Goal: Find specific page/section: Find specific page/section

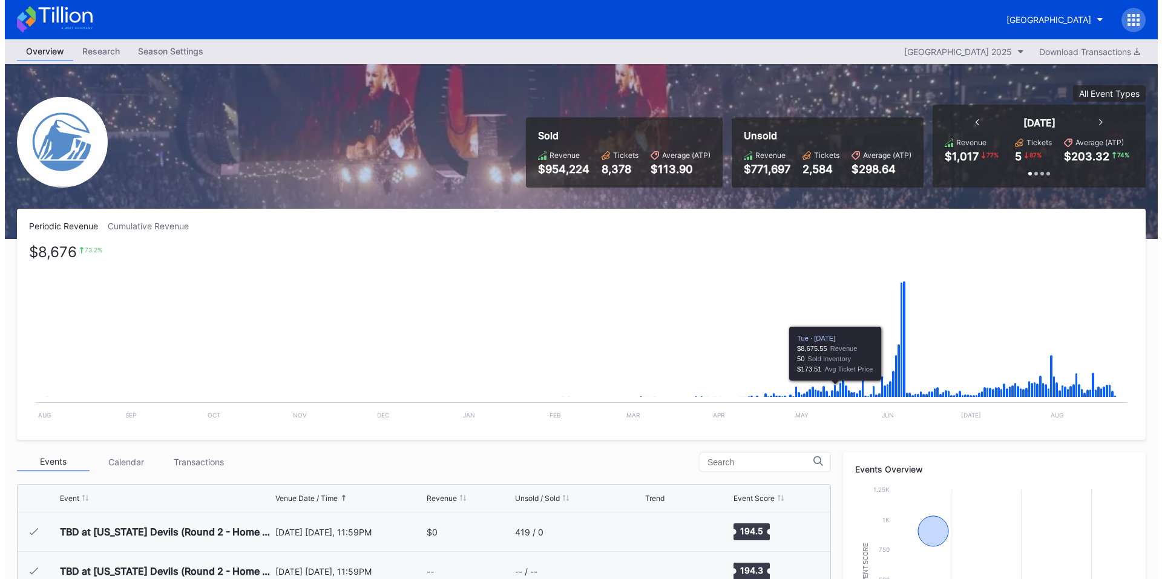
scroll to position [1298, 0]
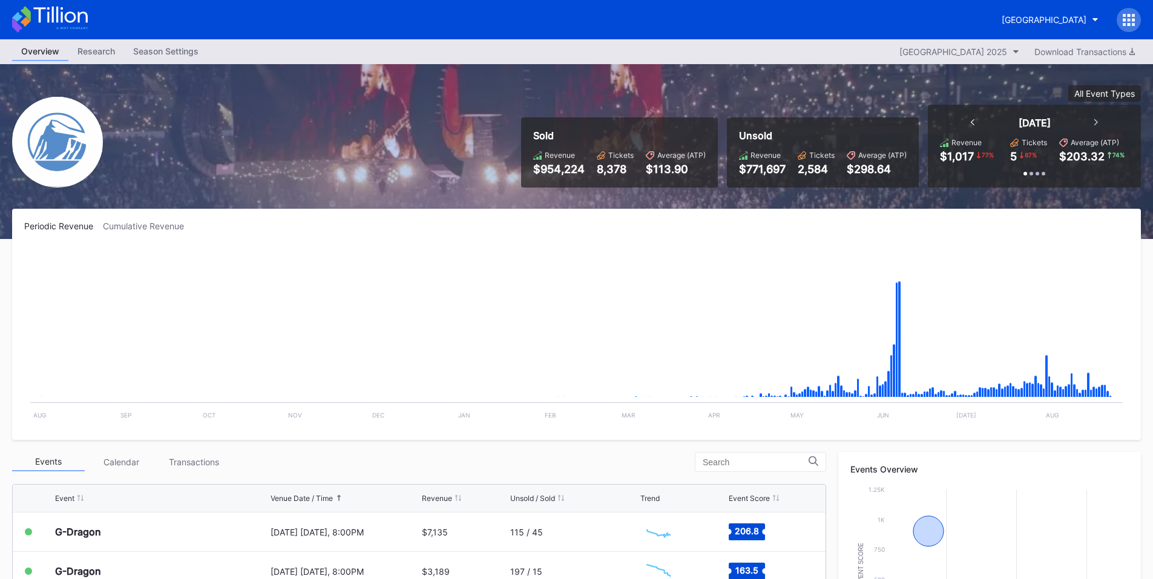
click at [1126, 20] on icon at bounding box center [1128, 20] width 12 height 12
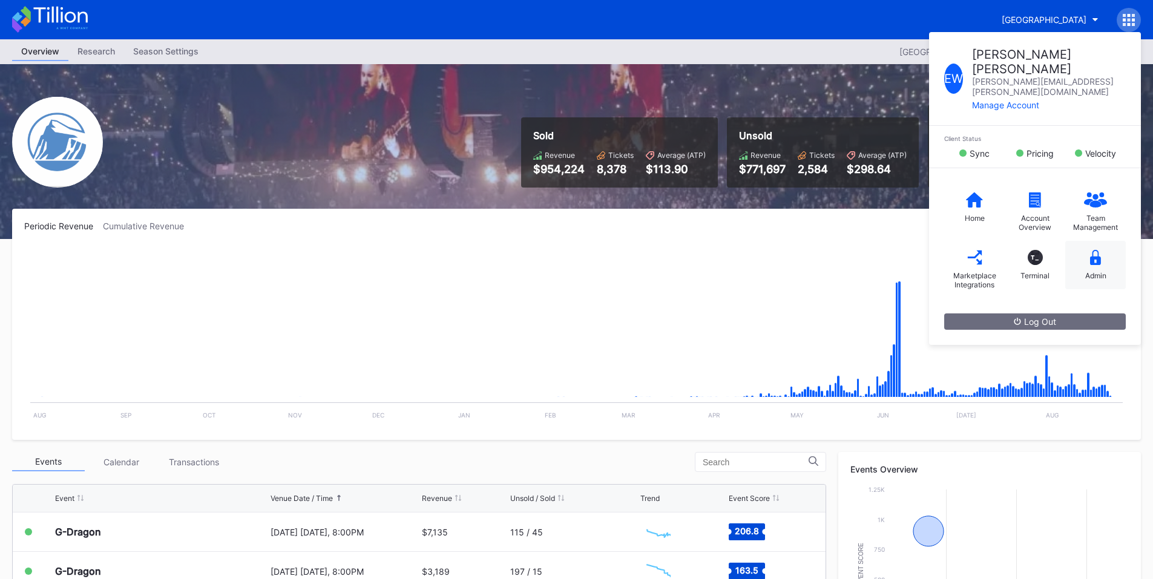
click at [1090, 250] on icon at bounding box center [1095, 257] width 11 height 15
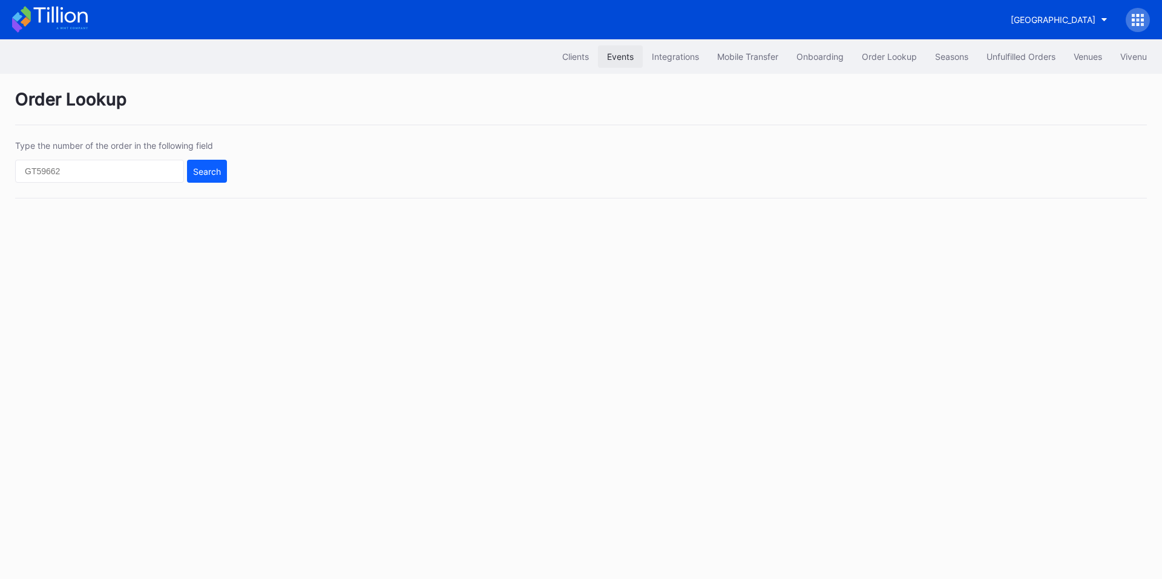
click at [614, 56] on div "Events" at bounding box center [620, 56] width 27 height 10
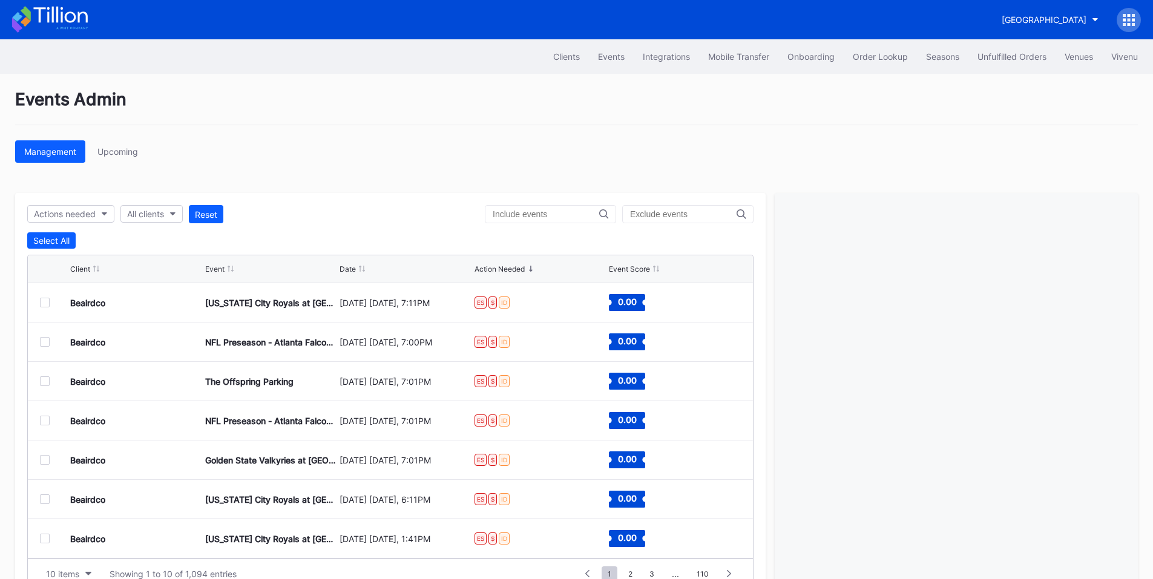
click at [522, 218] on input "text" at bounding box center [546, 214] width 106 height 10
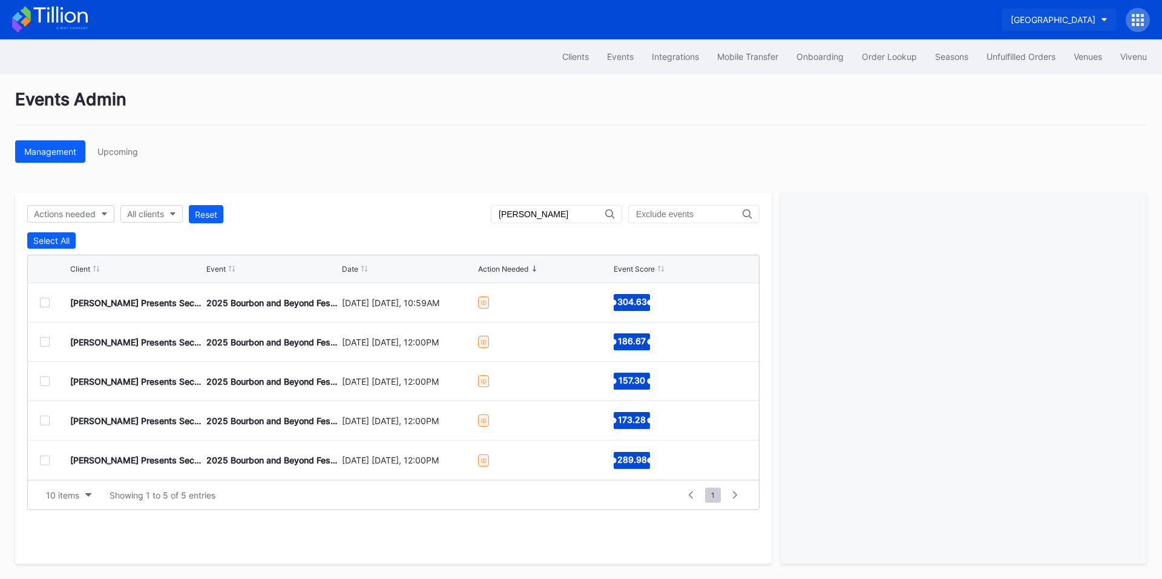
type input "[PERSON_NAME]"
click at [1014, 21] on div "[GEOGRAPHIC_DATA]" at bounding box center [1052, 20] width 85 height 10
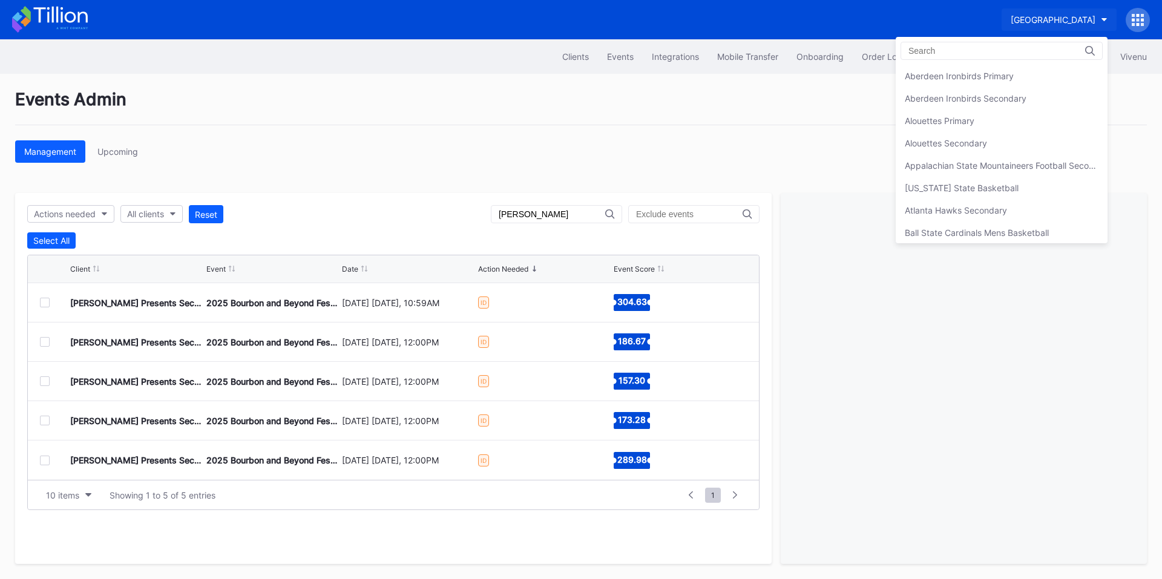
scroll to position [2798, 0]
